Goal: Use online tool/utility

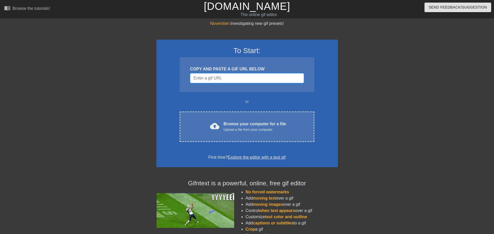
click at [204, 78] on input "Username" at bounding box center [247, 78] width 114 height 10
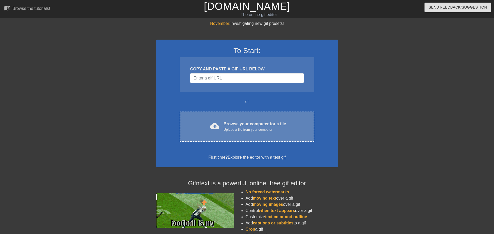
click at [230, 131] on div "Upload a file from your computer" at bounding box center [254, 129] width 62 height 5
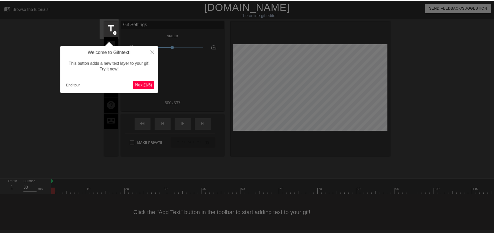
scroll to position [1, 0]
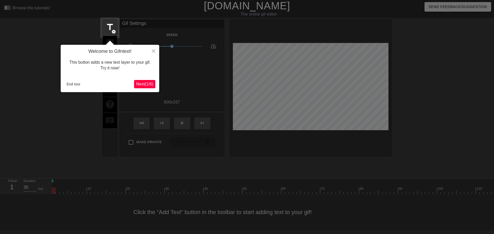
click at [146, 88] on button "Next ( 1 / 6 )" at bounding box center [144, 84] width 21 height 8
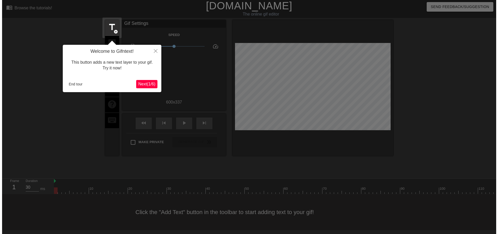
scroll to position [0, 0]
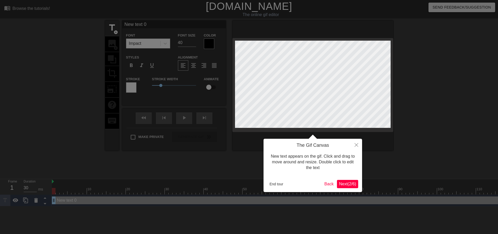
click at [351, 185] on span "Next ( 2 / 6 )" at bounding box center [347, 184] width 17 height 4
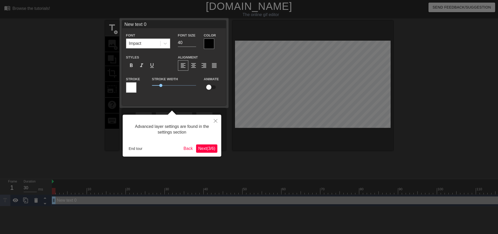
click at [214, 144] on div "Advanced layer settings are found in the settings section End tour Back Next ( …" at bounding box center [172, 136] width 99 height 42
click at [213, 149] on span "Next ( 3 / 6 )" at bounding box center [206, 148] width 17 height 4
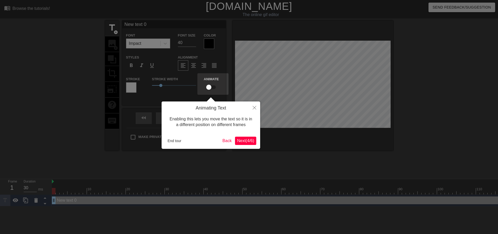
click at [238, 142] on span "Next ( 4 / 6 )" at bounding box center [245, 141] width 17 height 4
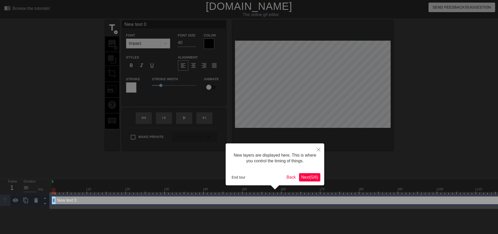
click at [316, 179] on span "Next ( 5 / 6 )" at bounding box center [309, 177] width 17 height 4
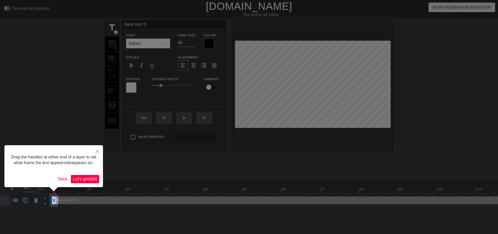
click at [86, 181] on span "Let's go! ( 6 / 6 )" at bounding box center [85, 179] width 24 height 4
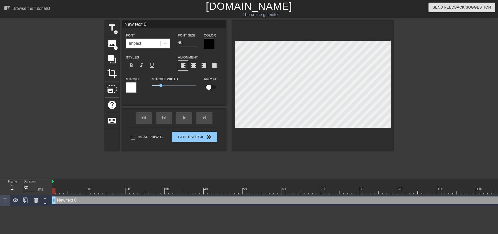
scroll to position [1, 1]
type input "W"
type textarea "W"
type input "Wo"
type textarea "Wo"
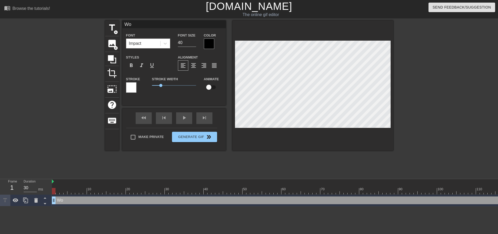
type input "Wor"
type textarea "Wor"
type input "Word"
type textarea "Word"
type input "Wordl"
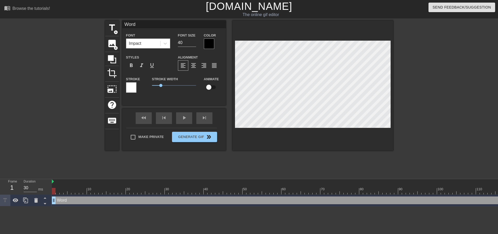
type textarea "Wordl"
type input "Wordle"
type textarea "Wordle"
click at [454, 107] on div at bounding box center [438, 98] width 78 height 156
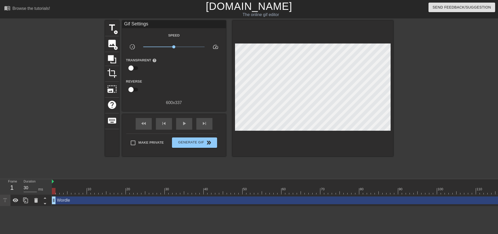
click at [206, 169] on div "title add_circle image add_circle crop photo_size_select_large help keyboard Gi…" at bounding box center [249, 98] width 288 height 156
click at [184, 121] on span "play_arrow" at bounding box center [184, 124] width 6 height 6
type input "30"
click at [213, 145] on span "Generate Gif double_arrow" at bounding box center [194, 143] width 41 height 6
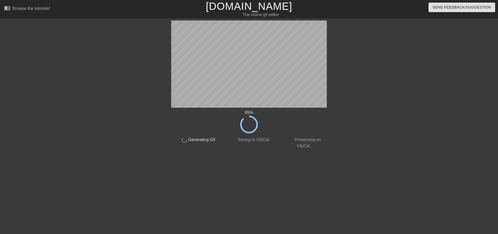
click at [74, 138] on div "65 % done Generating Gif done Saving to GfyCat done Processing on GfyCat title …" at bounding box center [249, 98] width 498 height 156
click at [126, 164] on div at bounding box center [126, 98] width 78 height 156
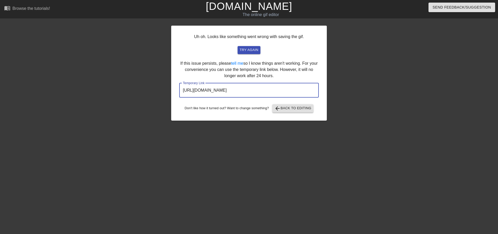
drag, startPoint x: 294, startPoint y: 89, endPoint x: 176, endPoint y: 92, distance: 118.3
click at [176, 92] on div "Uh oh. Looks like something went wrong with saving the gif. try again If this i…" at bounding box center [249, 73] width 156 height 95
click at [243, 52] on span "try again" at bounding box center [249, 50] width 19 height 6
